Goal: Transaction & Acquisition: Purchase product/service

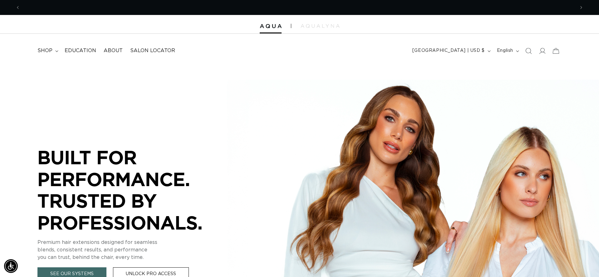
scroll to position [0, 554]
click at [544, 48] on icon at bounding box center [541, 50] width 7 height 7
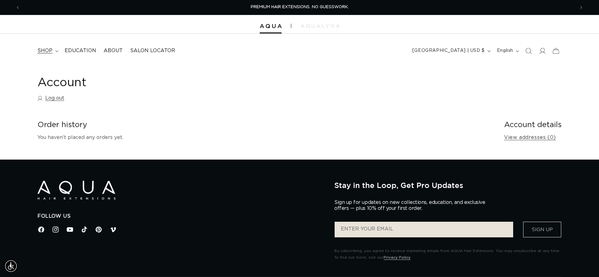
click at [51, 48] on span "shop" at bounding box center [44, 50] width 15 height 7
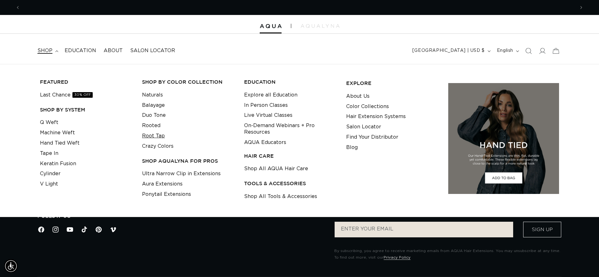
scroll to position [0, 554]
click at [43, 152] on link "Tape In" at bounding box center [49, 153] width 18 height 10
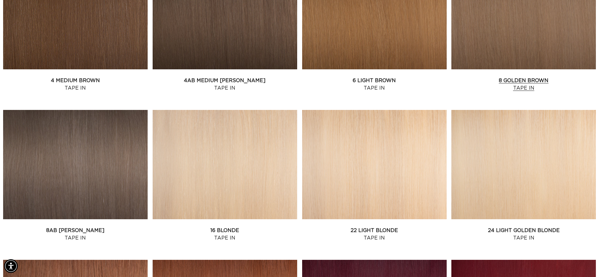
scroll to position [0, 554]
click at [518, 89] on link "8 Golden Brown Tape In" at bounding box center [523, 84] width 144 height 15
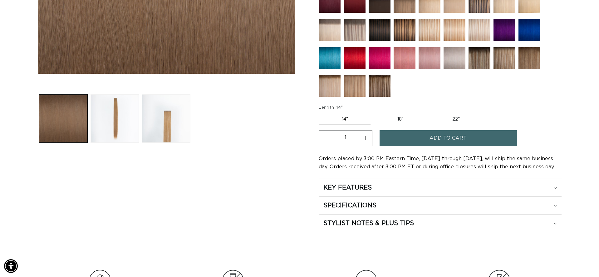
scroll to position [0, 554]
click at [338, 118] on label "14" Variant sold out or unavailable" at bounding box center [344, 119] width 52 height 11
click at [320, 113] on input "14" Variant sold out or unavailable" at bounding box center [320, 112] width 0 height 0
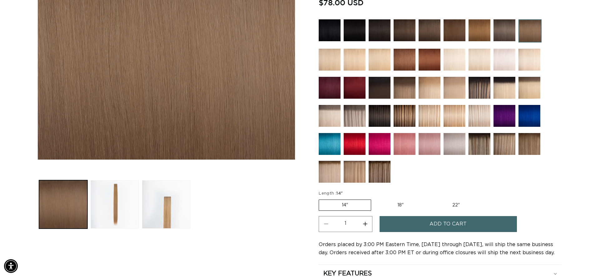
scroll to position [149, 0]
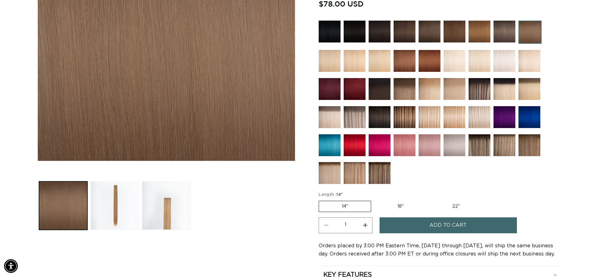
click at [430, 124] on img at bounding box center [429, 117] width 22 height 22
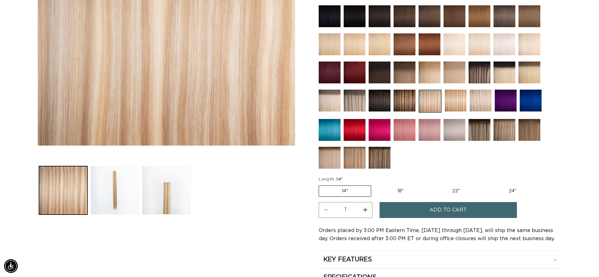
scroll to position [0, 554]
click at [452, 101] on img at bounding box center [455, 101] width 22 height 22
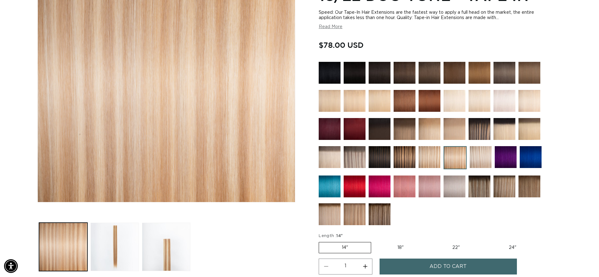
scroll to position [107, 0]
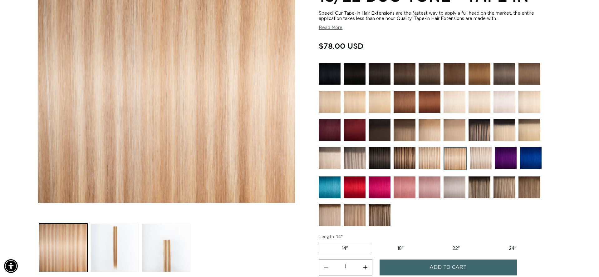
click at [481, 70] on img at bounding box center [479, 74] width 22 height 22
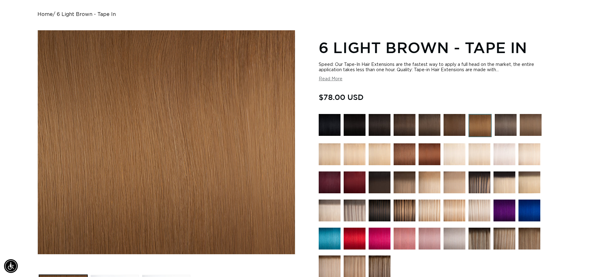
scroll to position [59, 0]
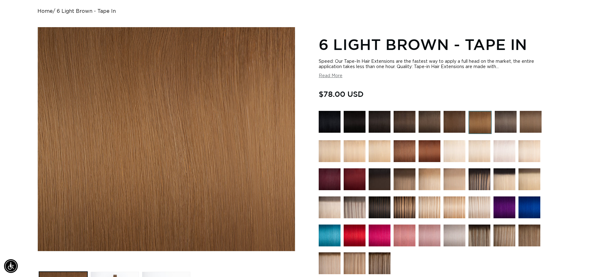
click at [531, 123] on img at bounding box center [530, 122] width 22 height 22
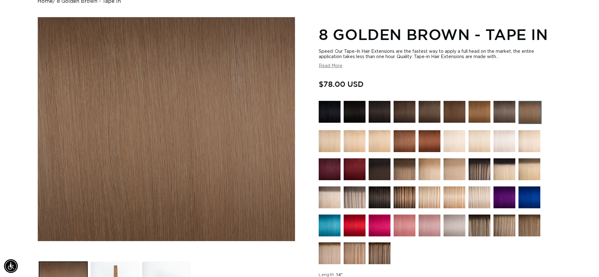
scroll to position [70, 0]
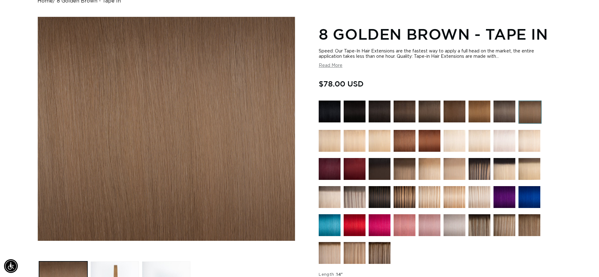
click at [484, 109] on img at bounding box center [479, 111] width 22 height 22
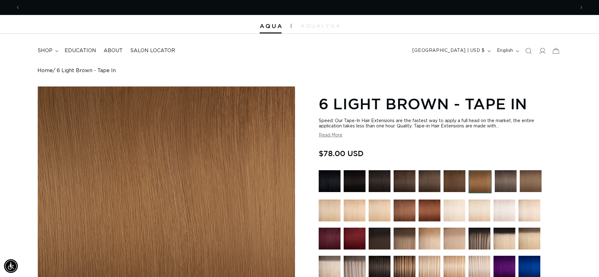
scroll to position [0, 554]
click at [477, 186] on img at bounding box center [479, 181] width 23 height 23
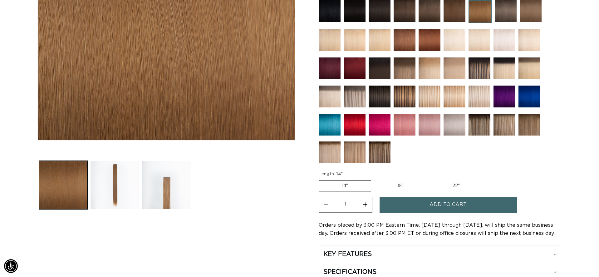
click at [363, 204] on button "Increase quantity for 6 Light Brown - Tape In" at bounding box center [365, 205] width 14 height 16
type input "2"
click at [403, 207] on button "Add to cart" at bounding box center [447, 205] width 137 height 16
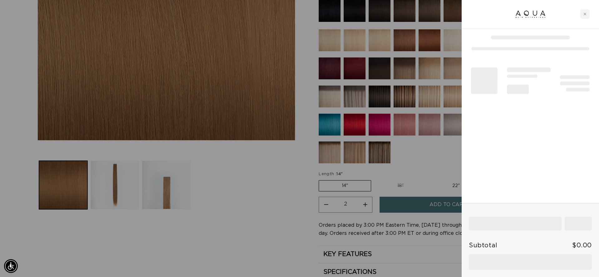
scroll to position [0, 554]
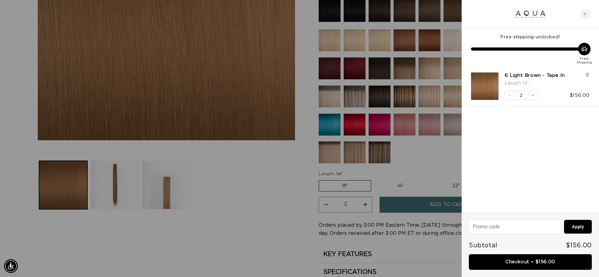
click at [248, 176] on div at bounding box center [299, 138] width 599 height 277
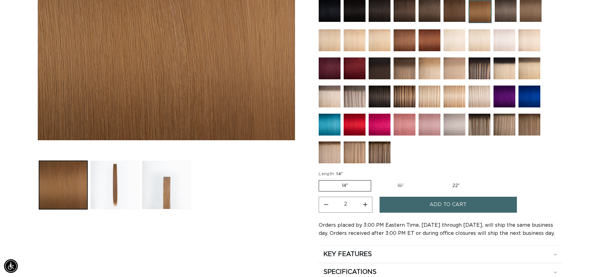
click at [413, 95] on img at bounding box center [404, 96] width 22 height 22
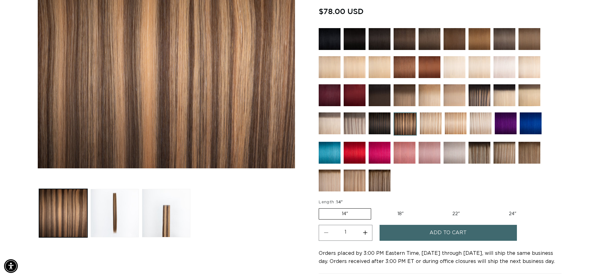
scroll to position [137, 0]
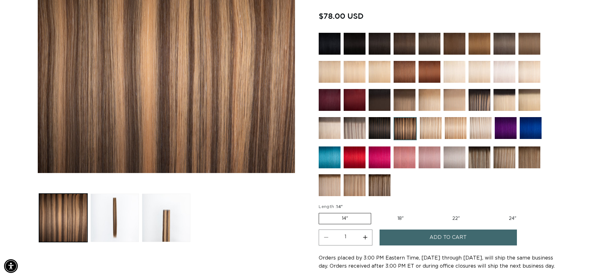
click at [451, 121] on img at bounding box center [455, 128] width 22 height 22
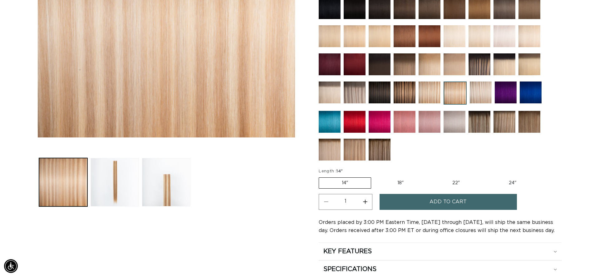
scroll to position [0, 554]
click at [422, 203] on button "Add to cart" at bounding box center [447, 202] width 137 height 16
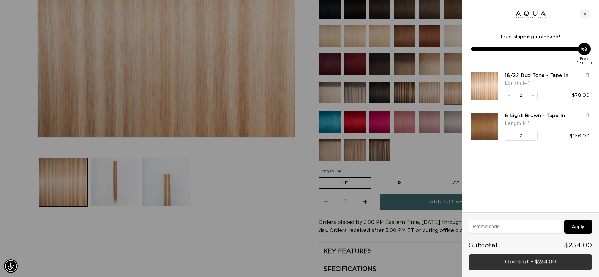
scroll to position [0, 0]
click at [540, 263] on link "Checkout • $234.00" at bounding box center [529, 262] width 123 height 16
